Goal: Information Seeking & Learning: Learn about a topic

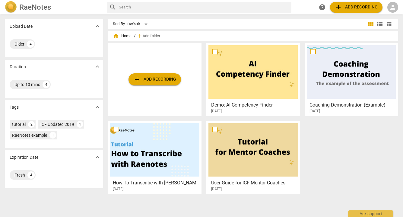
click at [240, 146] on div at bounding box center [252, 149] width 89 height 53
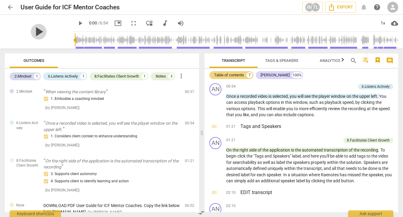
click at [36, 30] on span "play_arrow" at bounding box center [39, 32] width 16 height 16
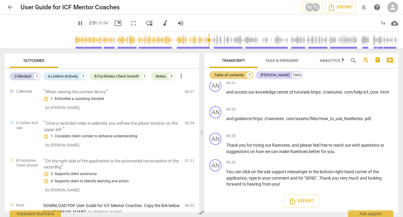
scroll to position [272, 0]
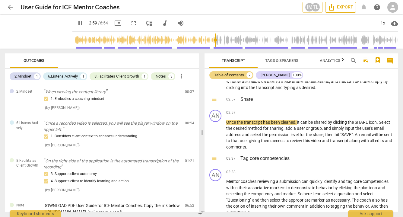
click at [341, 7] on span "Export" at bounding box center [340, 7] width 25 height 7
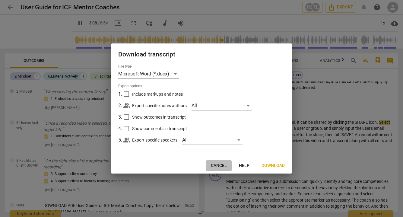
click at [221, 162] on button "Cancel" at bounding box center [219, 165] width 26 height 11
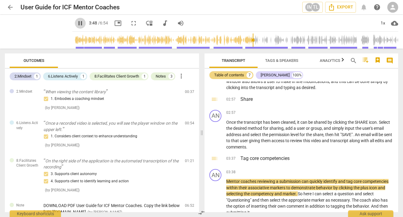
click at [77, 22] on span "pause" at bounding box center [80, 23] width 7 height 7
type input "228"
click at [11, 5] on span "arrow_back" at bounding box center [10, 7] width 7 height 7
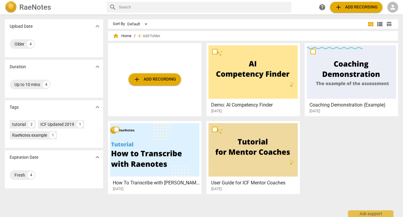
click at [162, 77] on span "add Add recording" at bounding box center [154, 79] width 43 height 7
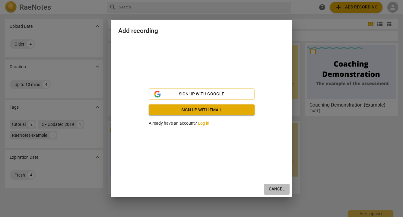
click at [275, 186] on button "Cancel" at bounding box center [277, 189] width 26 height 11
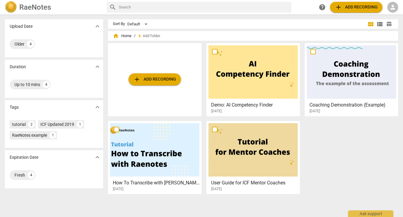
click at [143, 153] on div at bounding box center [154, 149] width 89 height 53
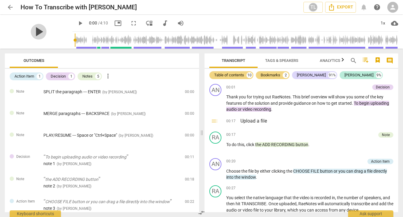
click at [33, 30] on span "play_arrow" at bounding box center [39, 32] width 16 height 16
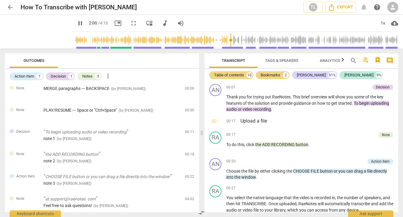
type input "121"
click at [10, 6] on span "arrow_back" at bounding box center [10, 7] width 7 height 7
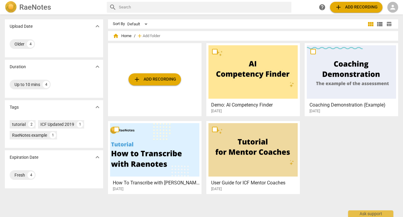
click at [240, 84] on div at bounding box center [252, 71] width 89 height 53
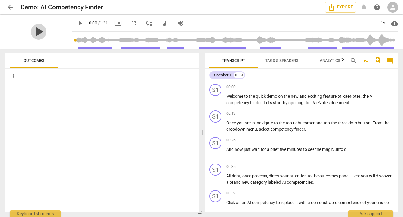
click at [39, 29] on span "play_arrow" at bounding box center [39, 32] width 16 height 16
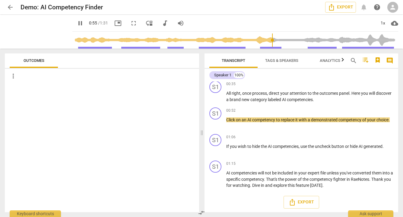
scroll to position [83, 0]
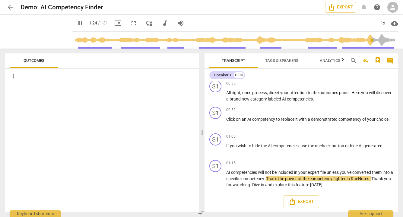
click at [279, 59] on span "Tags & Speakers" at bounding box center [281, 60] width 33 height 5
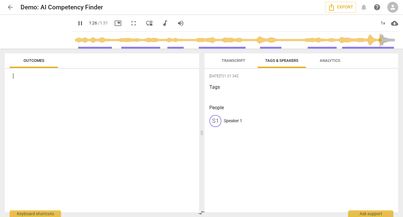
click at [332, 58] on span "Analytics" at bounding box center [329, 61] width 35 height 8
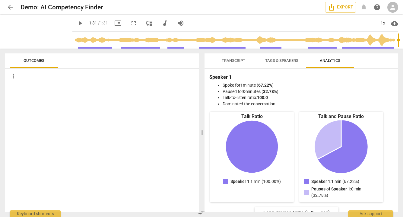
type input "91"
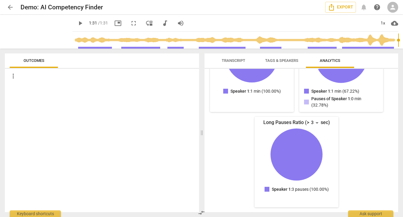
scroll to position [0, 0]
